Goal: Check status: Check status

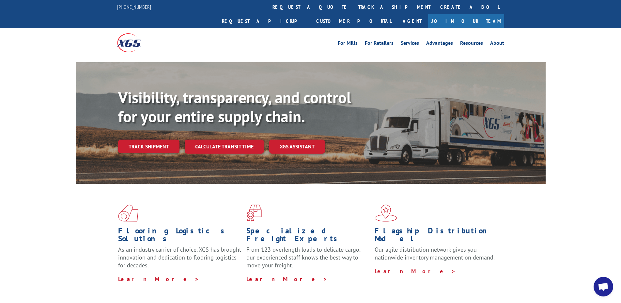
click at [152, 125] on div "Visibility, transparency, and control for your entire supply chain. Track shipm…" at bounding box center [332, 133] width 428 height 91
click at [152, 139] on link "Track shipment" at bounding box center [148, 146] width 61 height 14
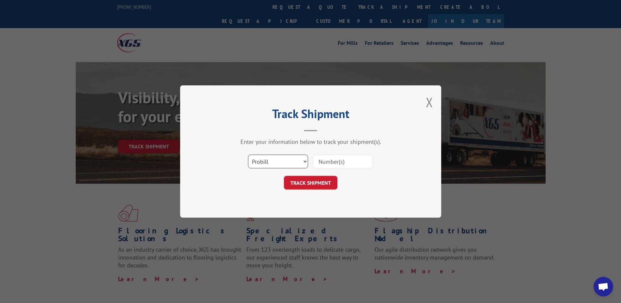
click at [248, 154] on select "Select category... Probill BOL PO" at bounding box center [278, 161] width 60 height 14
select select "bol"
click option "BOL" at bounding box center [0, 0] width 0 height 0
click at [340, 166] on input at bounding box center [343, 161] width 60 height 14
type input "5193550"
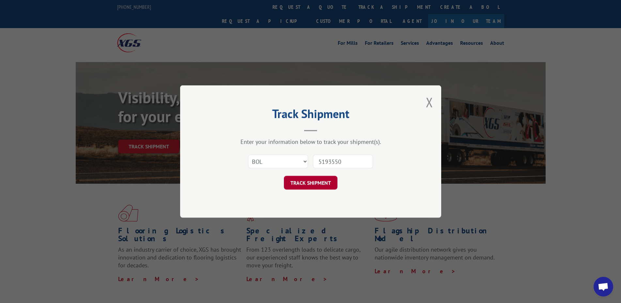
click at [309, 185] on button "TRACK SHIPMENT" at bounding box center [311, 183] width 54 height 14
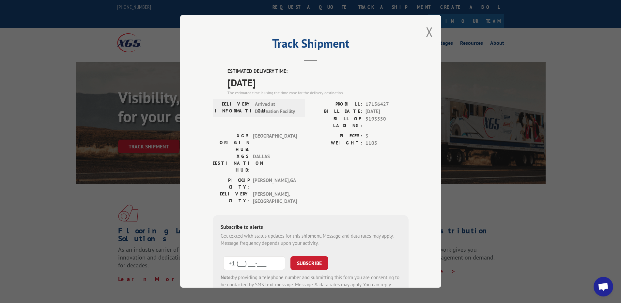
click at [256, 256] on input "+1 (___) ___-____" at bounding box center [254, 263] width 62 height 14
type input "[PHONE_NUMBER]"
click at [309, 256] on button "SUBSCRIBE" at bounding box center [310, 263] width 38 height 14
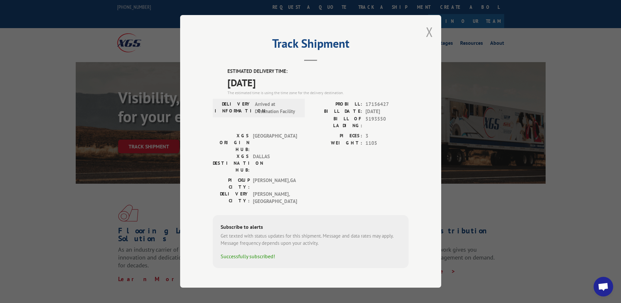
click at [431, 40] on button "Close modal" at bounding box center [429, 31] width 7 height 17
